Goal: Information Seeking & Learning: Learn about a topic

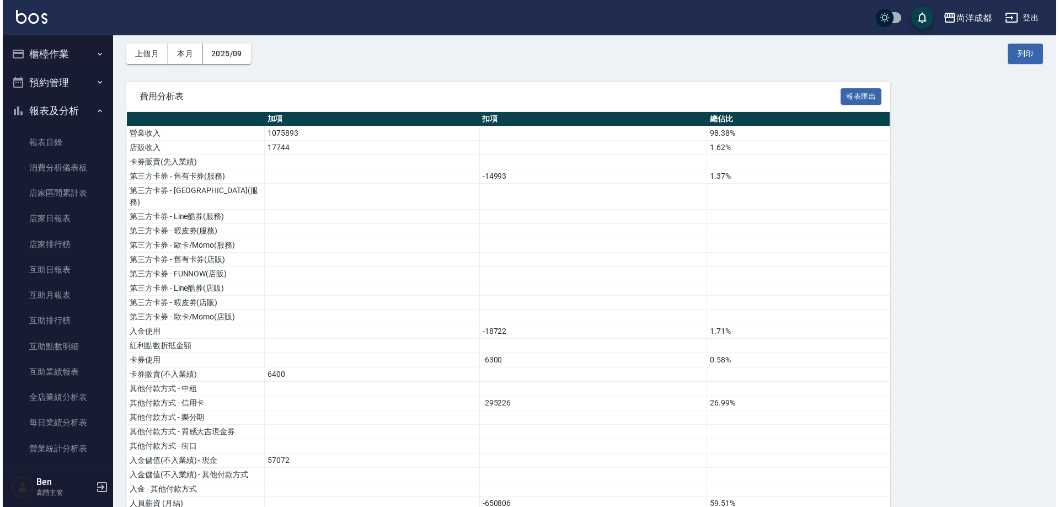
scroll to position [938, 0]
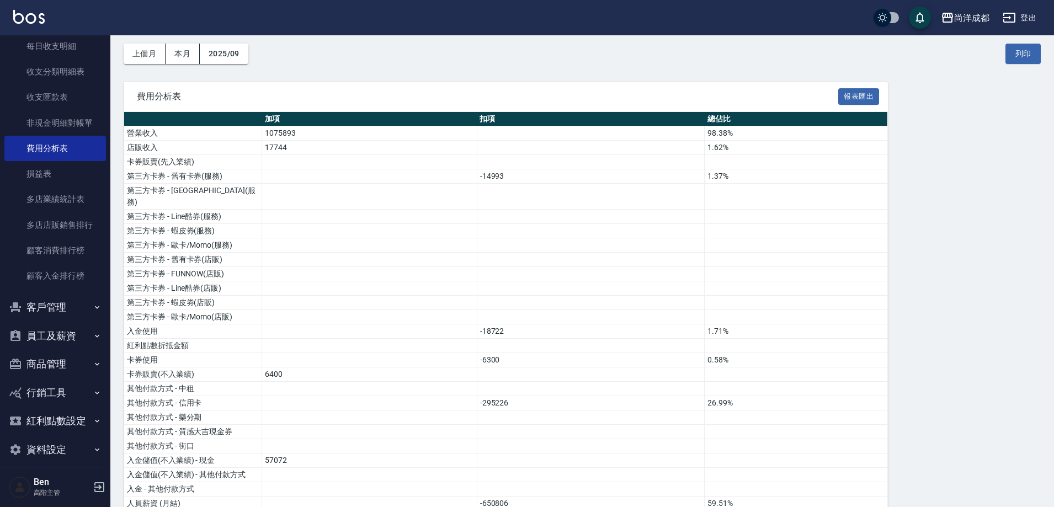
click at [974, 15] on div "尚洋成都" at bounding box center [971, 18] width 35 height 14
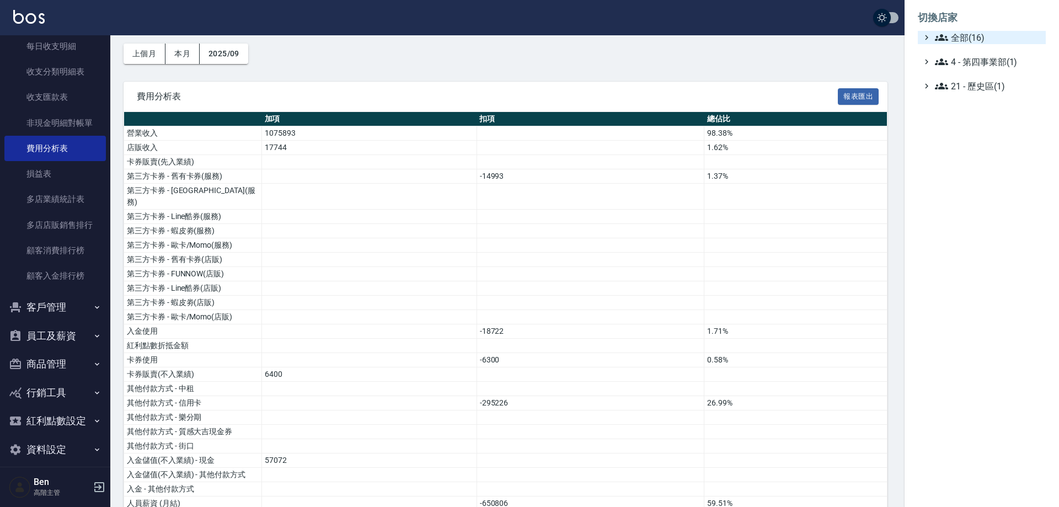
click at [972, 36] on span "全部(16)" at bounding box center [988, 37] width 106 height 13
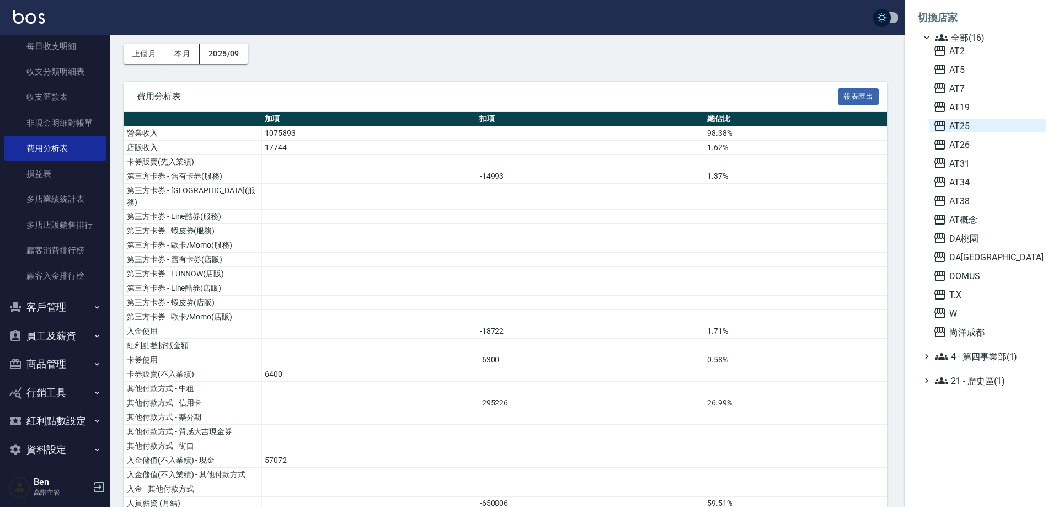
click at [964, 127] on span "AT25" at bounding box center [987, 125] width 108 height 13
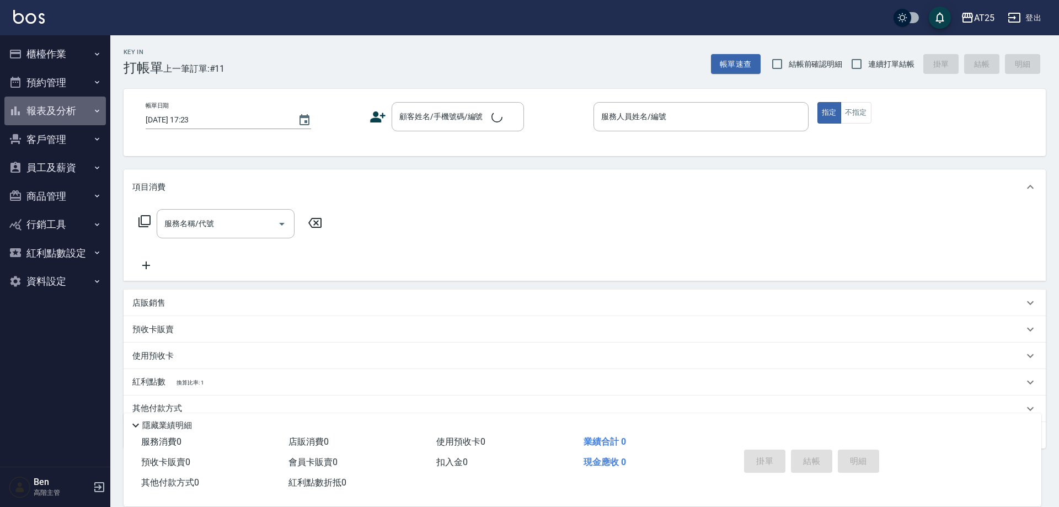
click at [63, 113] on button "報表及分析" at bounding box center [55, 111] width 102 height 29
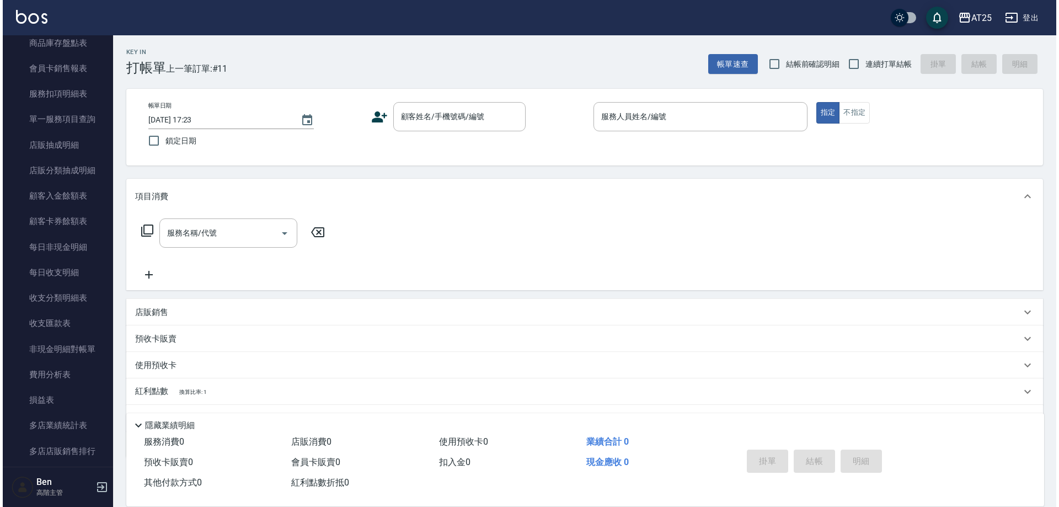
scroll to position [717, 0]
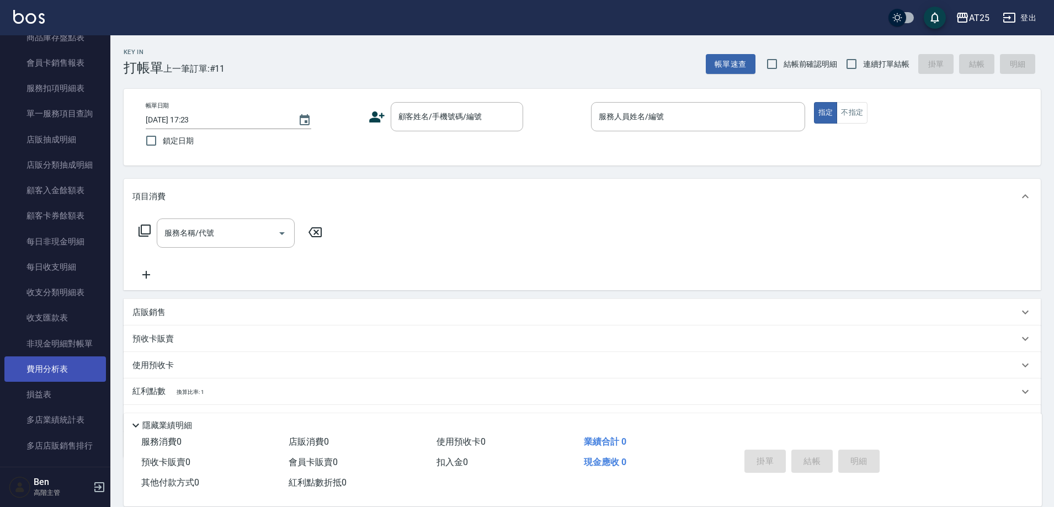
click at [50, 371] on link "費用分析表" at bounding box center [55, 368] width 102 height 25
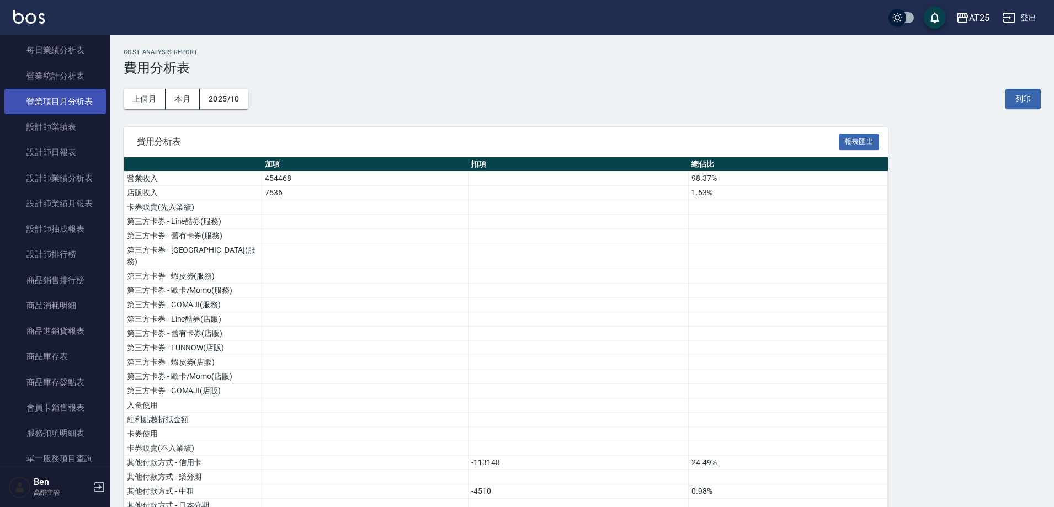
scroll to position [286, 0]
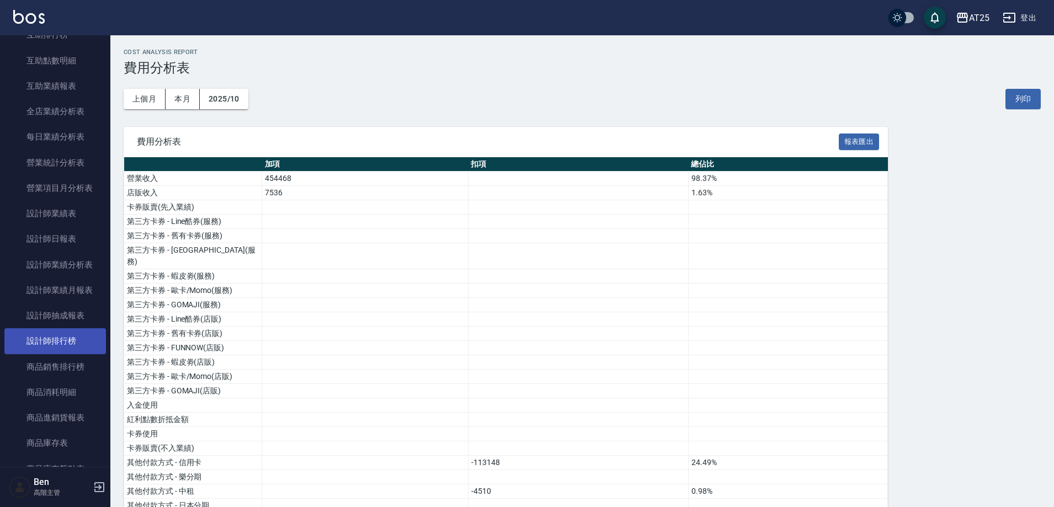
click at [52, 340] on link "設計師排行榜" at bounding box center [55, 340] width 102 height 25
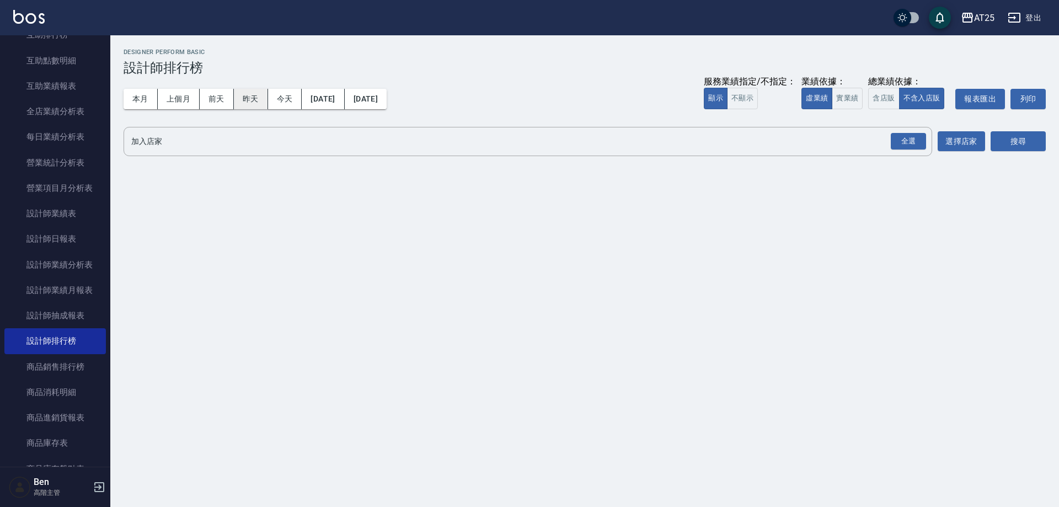
click at [182, 103] on button "上個月" at bounding box center [179, 99] width 42 height 20
click at [850, 102] on button "實業績" at bounding box center [847, 99] width 31 height 22
click at [910, 142] on div "全選" at bounding box center [908, 141] width 35 height 17
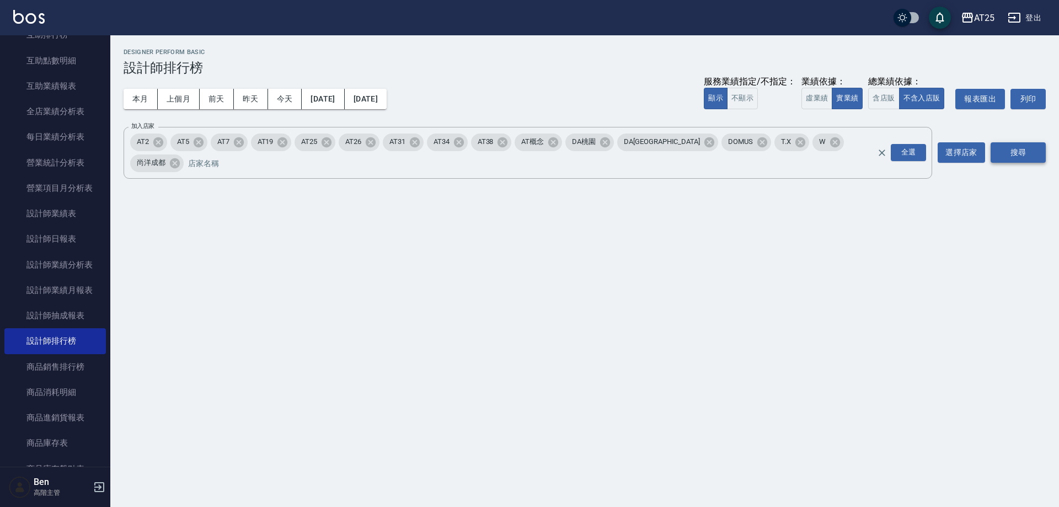
click at [1005, 147] on button "搜尋" at bounding box center [1018, 152] width 55 height 20
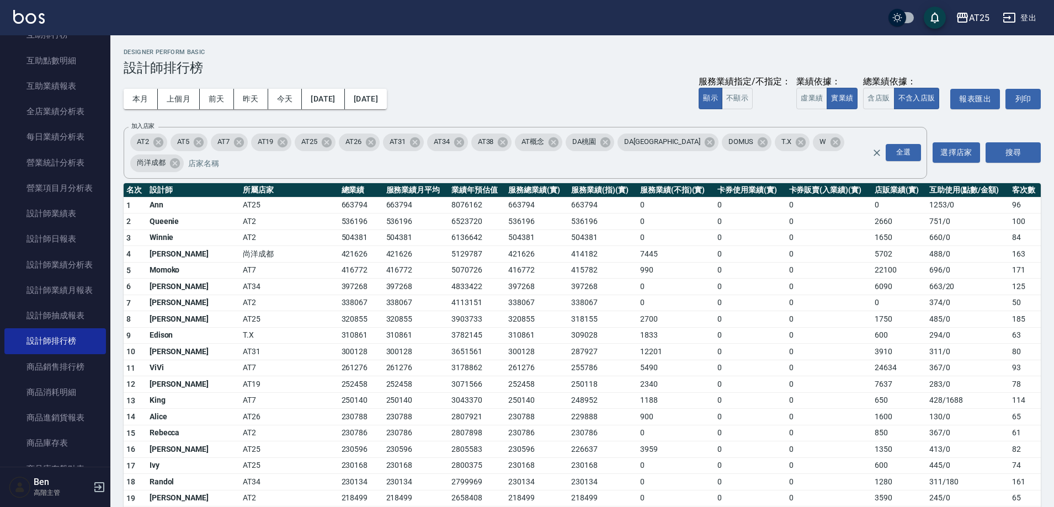
click at [983, 95] on button "報表匯出" at bounding box center [975, 99] width 50 height 20
click at [786, 279] on td "0" at bounding box center [829, 287] width 86 height 17
